Goal: Find specific page/section: Find specific page/section

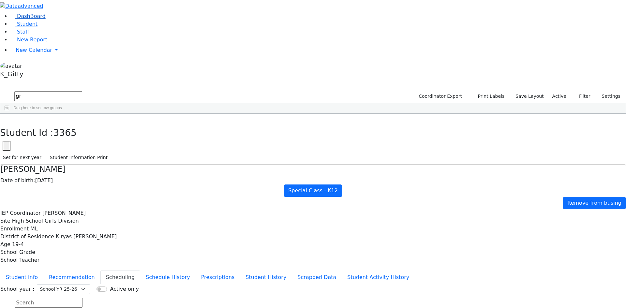
drag, startPoint x: 124, startPoint y: 25, endPoint x: 60, endPoint y: 30, distance: 63.8
click at [60, 30] on div "DashBoard Student Staff New Report New Calendar Calendar K_Gitty" at bounding box center [313, 181] width 626 height 363
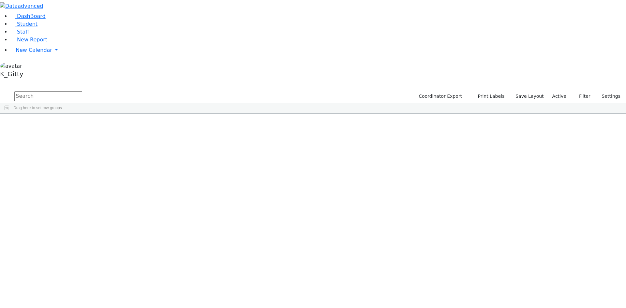
click at [82, 91] on input "text" at bounding box center [48, 96] width 68 height 10
type input "wert"
click at [124, 143] on div "[PERSON_NAME]" at bounding box center [103, 147] width 41 height 9
